Goal: Task Accomplishment & Management: Complete application form

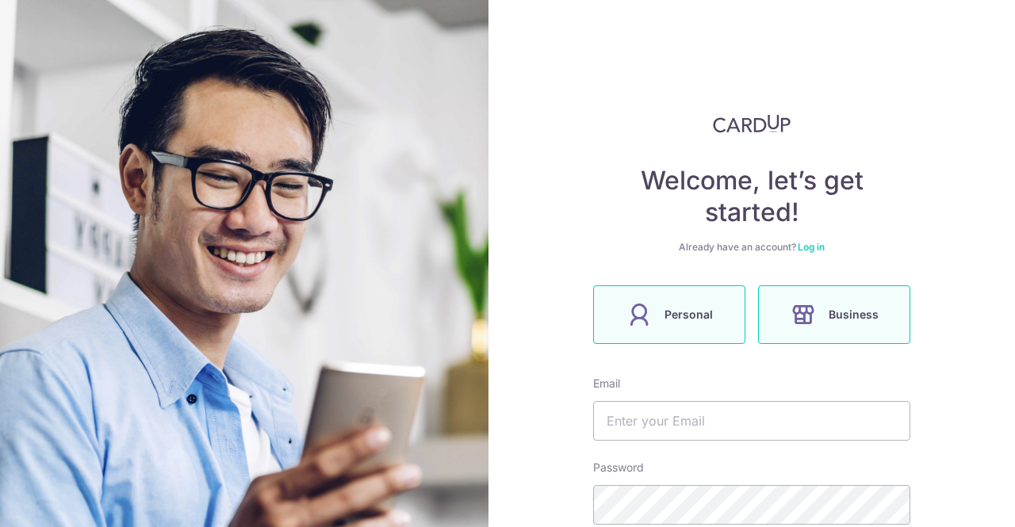
click at [718, 315] on label "Personal" at bounding box center [669, 315] width 152 height 59
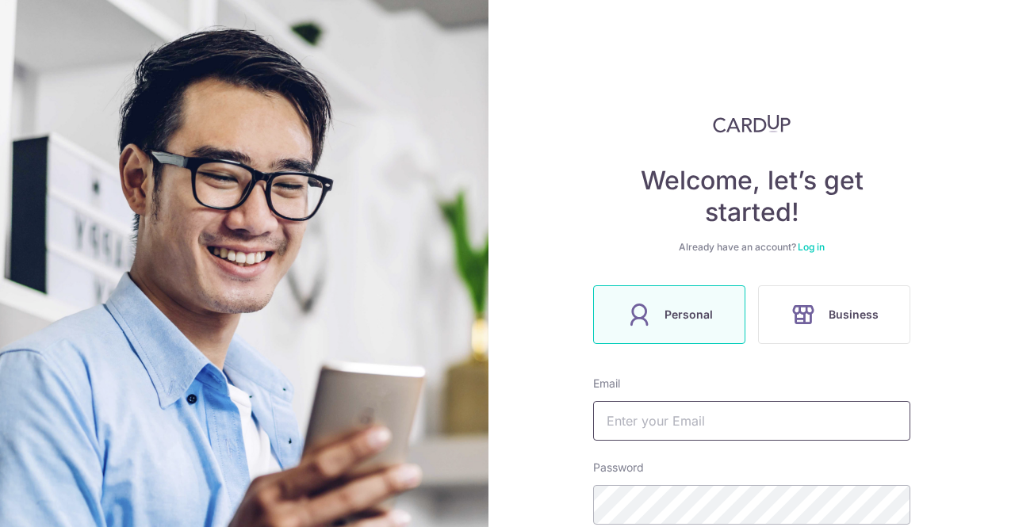
click at [644, 418] on input "text" at bounding box center [751, 421] width 317 height 40
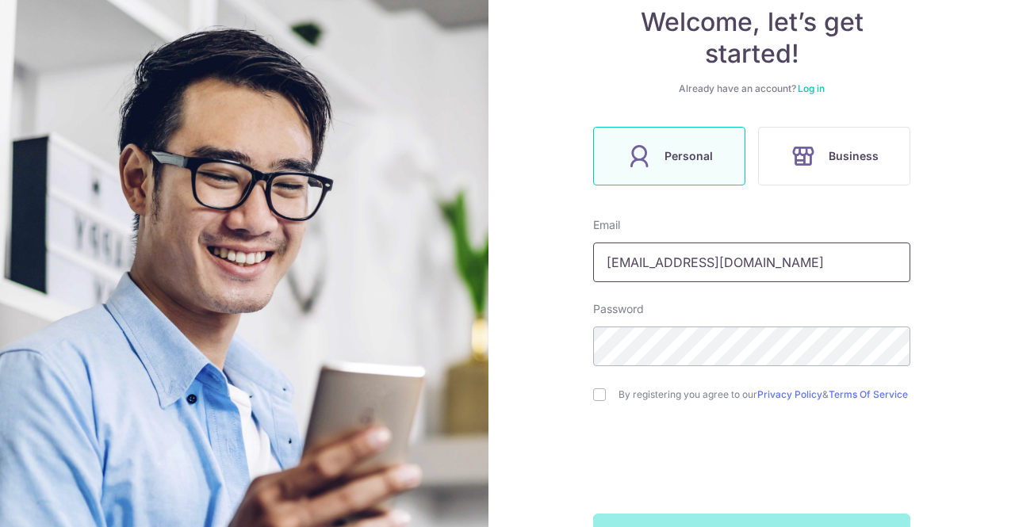
type input "[EMAIL_ADDRESS][DOMAIN_NAME]"
click at [593, 396] on input "checkbox" at bounding box center [599, 395] width 13 height 13
checkbox input "true"
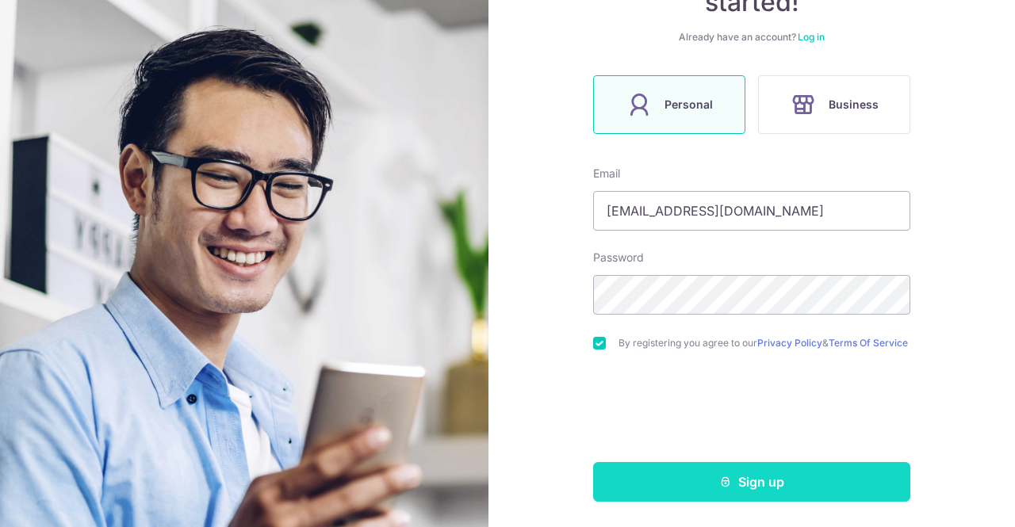
click at [644, 483] on button "Sign up" at bounding box center [751, 482] width 317 height 40
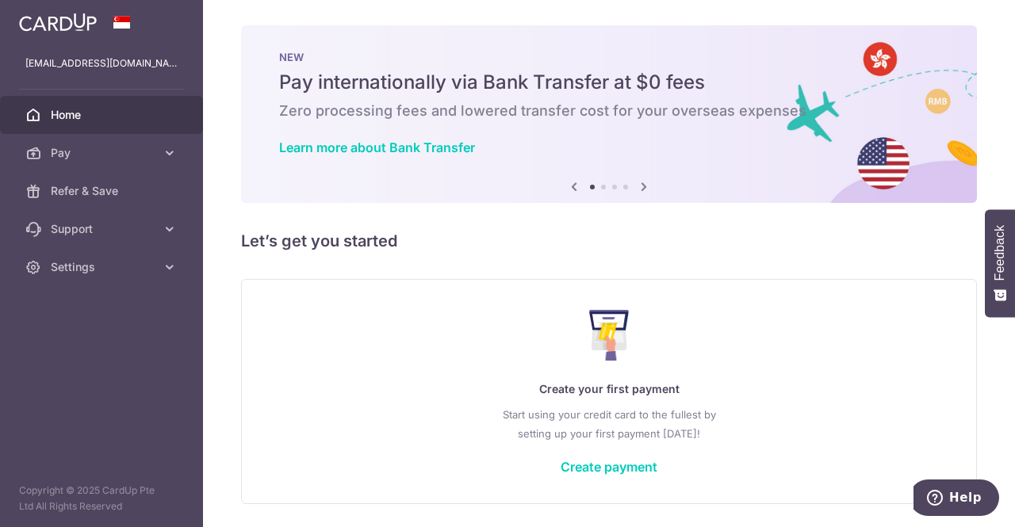
scroll to position [51, 0]
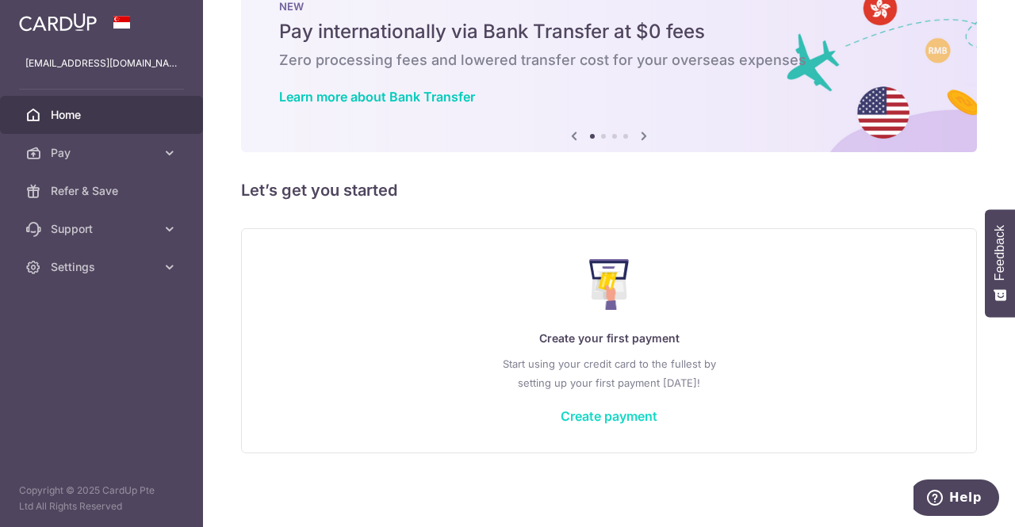
click at [590, 415] on link "Create payment" at bounding box center [609, 416] width 97 height 16
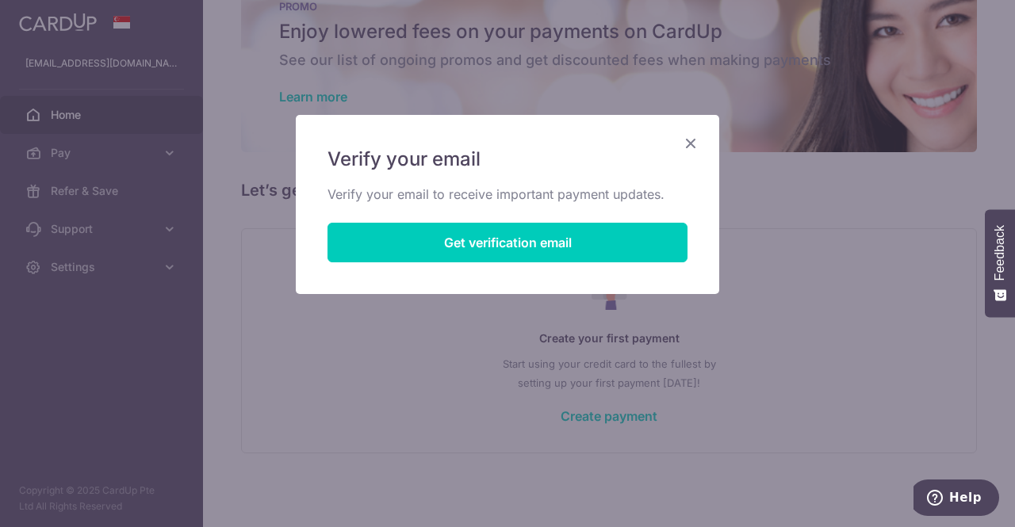
click at [693, 145] on icon "Close" at bounding box center [690, 143] width 19 height 20
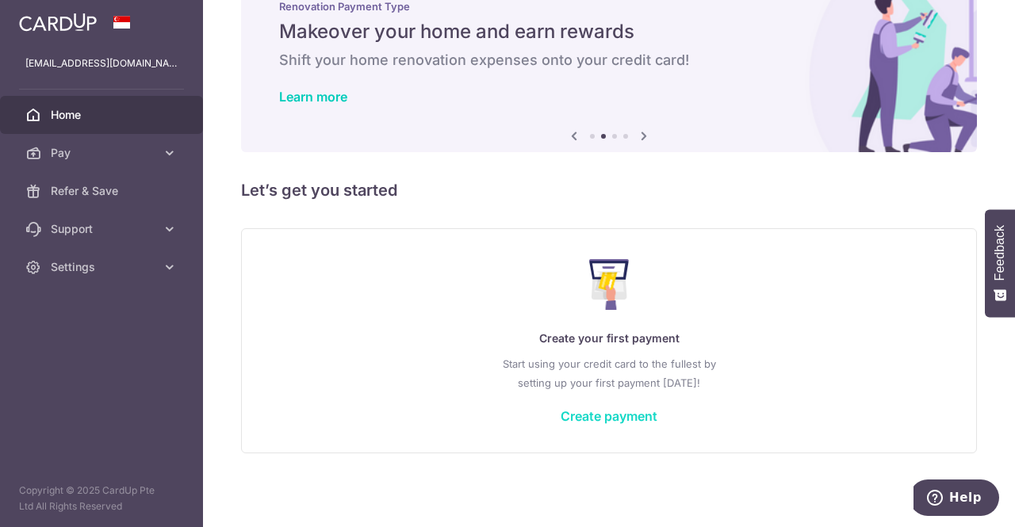
click at [575, 414] on link "Create payment" at bounding box center [609, 416] width 97 height 16
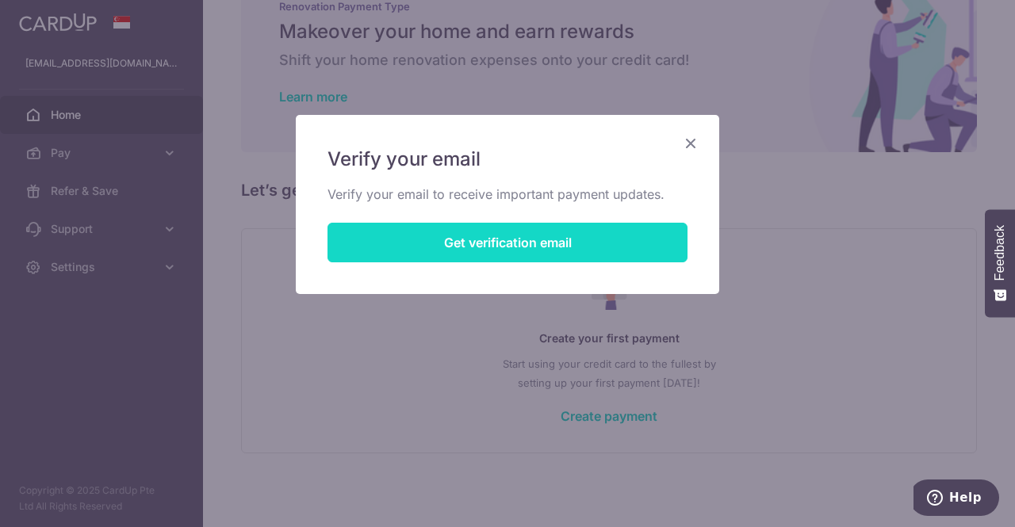
click at [381, 237] on button "Get verification email" at bounding box center [508, 243] width 360 height 40
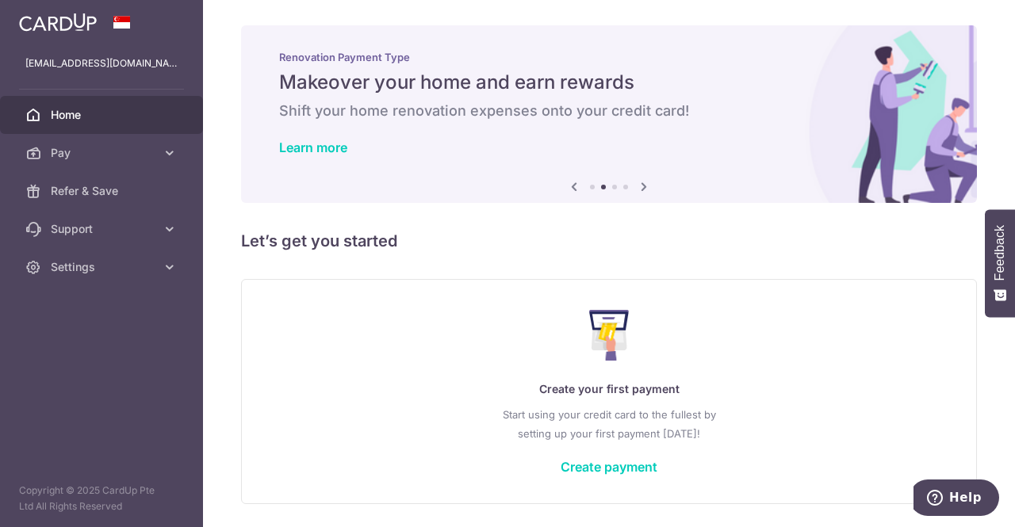
drag, startPoint x: 582, startPoint y: 470, endPoint x: 549, endPoint y: 462, distance: 34.1
click at [582, 470] on link "Create payment" at bounding box center [609, 467] width 97 height 16
